Goal: Browse casually

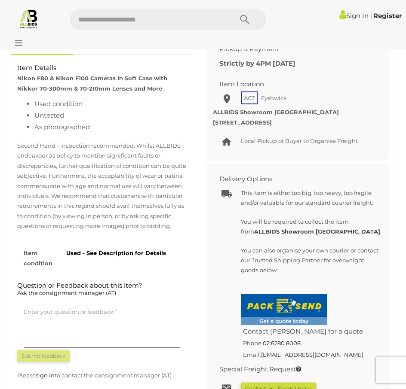
scroll to position [687, 0]
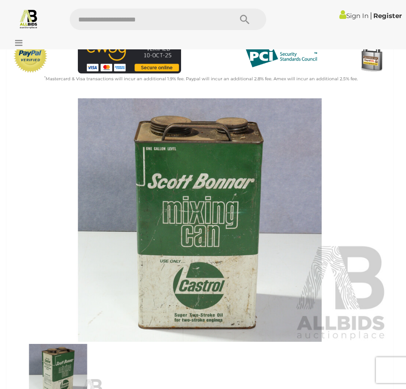
scroll to position [258, 0]
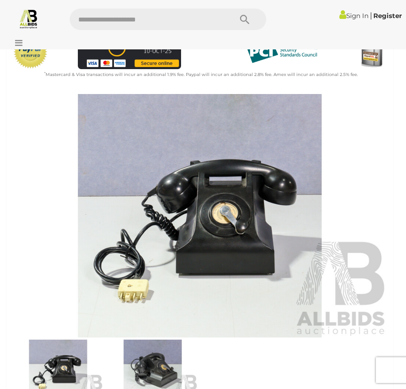
scroll to position [301, 0]
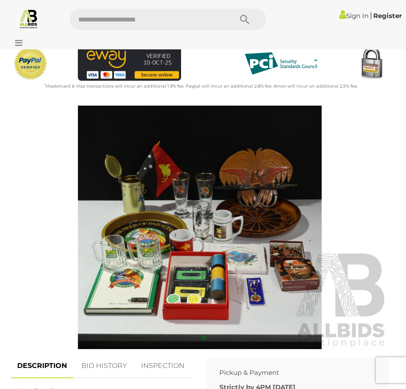
scroll to position [301, 0]
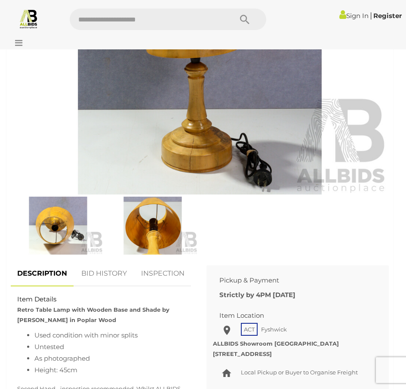
scroll to position [430, 0]
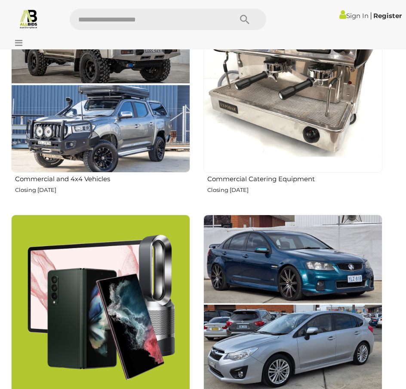
scroll to position [1031, 0]
